Goal: Transaction & Acquisition: Subscribe to service/newsletter

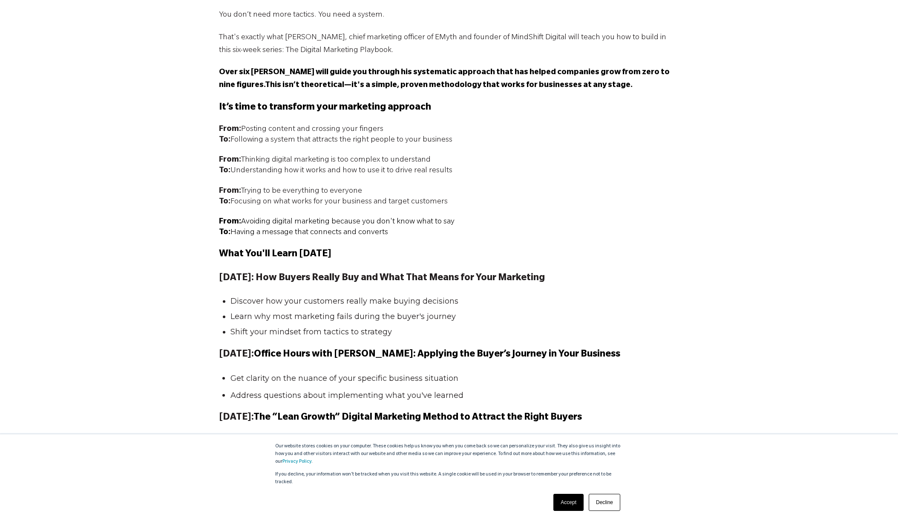
scroll to position [668, 0]
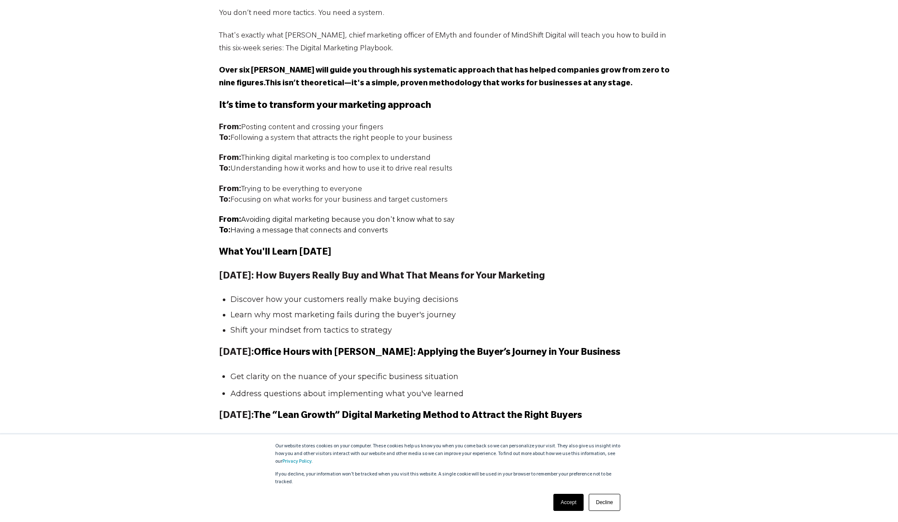
click at [606, 498] on link "Decline" at bounding box center [605, 501] width 32 height 17
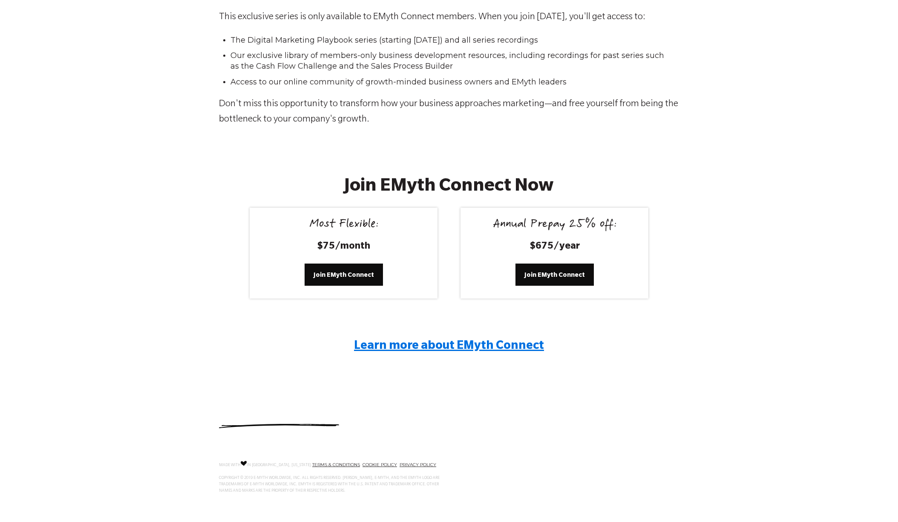
scroll to position [1463, 0]
click at [201, 265] on div "Join EMyth Connect Now Most Flexible: $75/month Join EMyth Connect Annual Prepa…" at bounding box center [449, 273] width 898 height 251
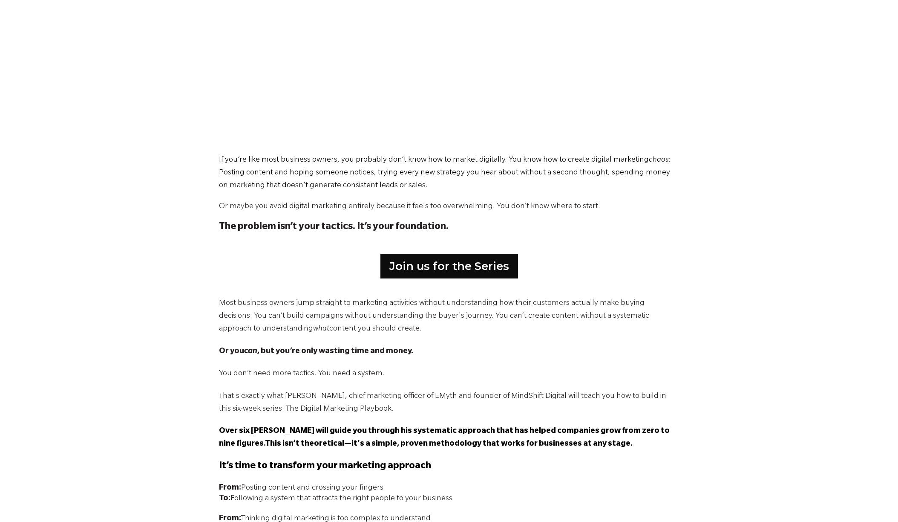
scroll to position [304, 0]
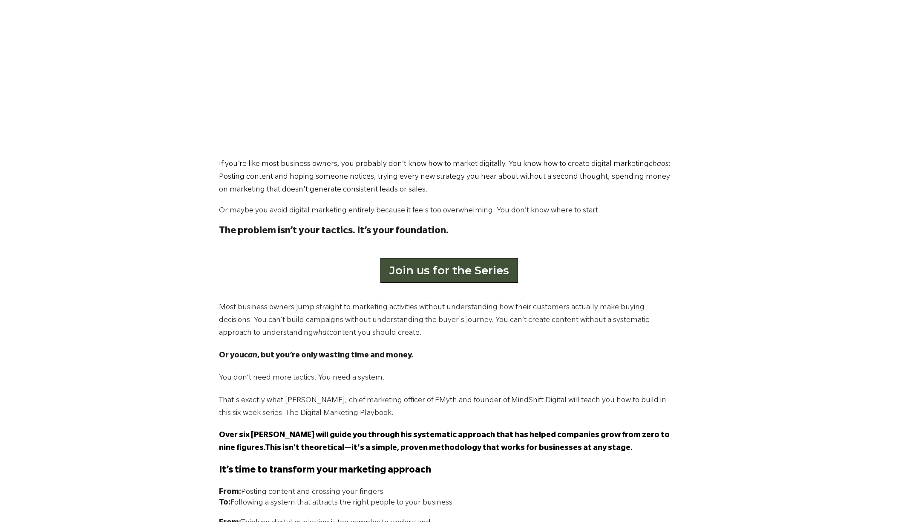
click at [428, 268] on link "Join us for the Series" at bounding box center [449, 270] width 138 height 25
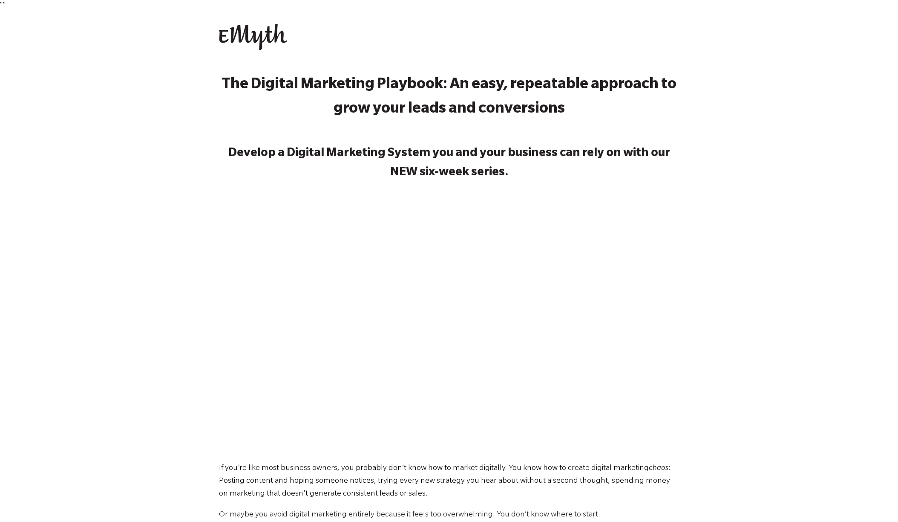
scroll to position [0, 0]
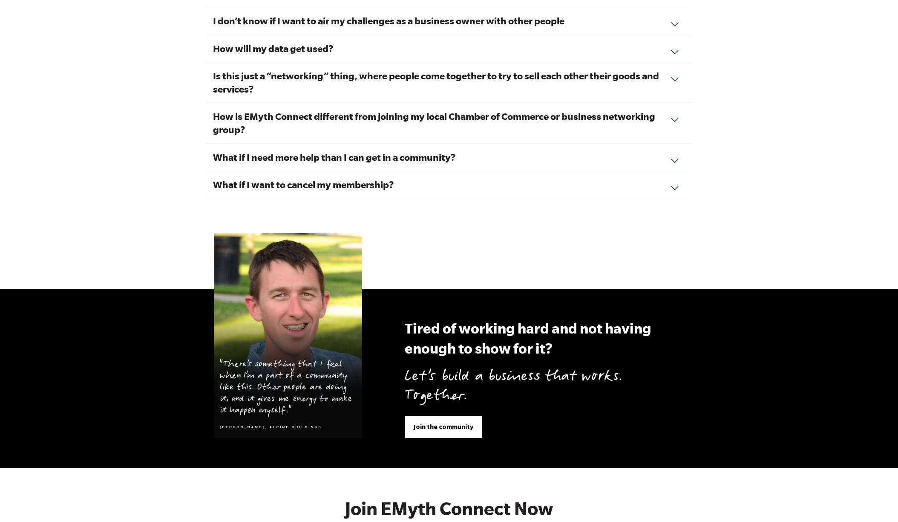
scroll to position [3062, 0]
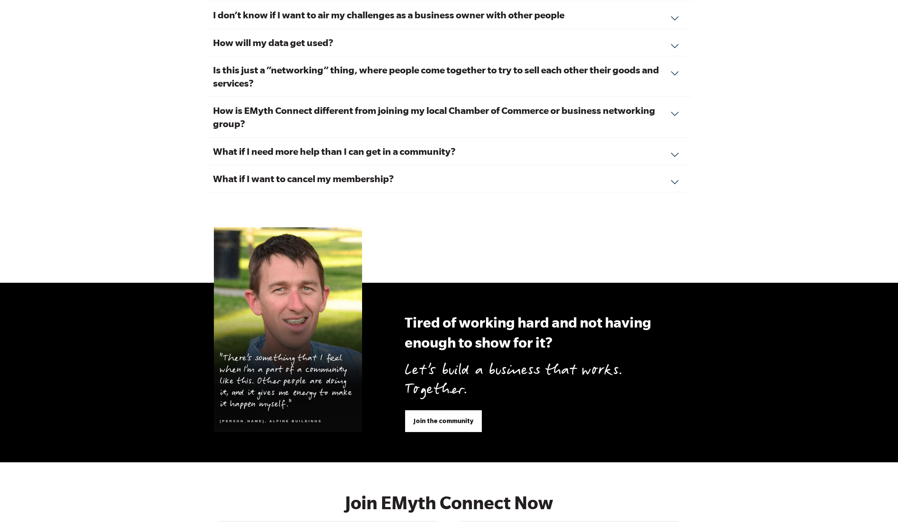
click at [675, 165] on div "What if I want to cancel my membership? We hope you feel the value of your conn…" at bounding box center [449, 178] width 486 height 27
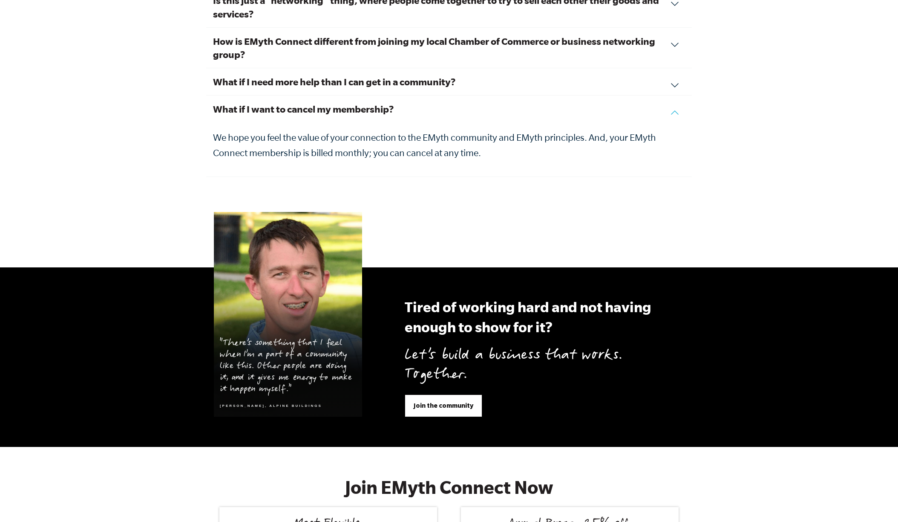
click at [675, 68] on div "What if I need more help than I can get in a community? EMyth Connect is the fi…" at bounding box center [449, 81] width 486 height 27
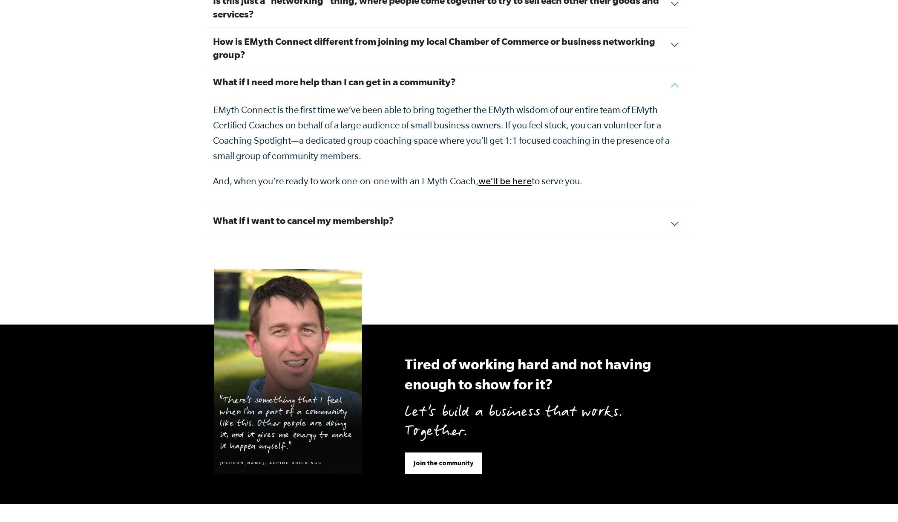
click at [675, 68] on div "What if I need more help than I can get in a community? EMyth Connect is the fi…" at bounding box center [449, 137] width 486 height 138
